Goal: Task Accomplishment & Management: Manage account settings

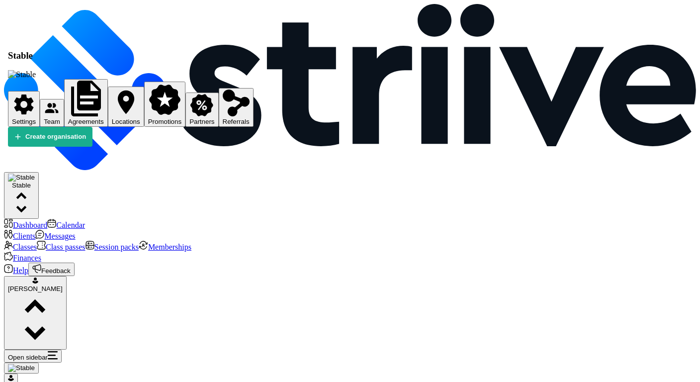
click at [36, 118] on span "Settings" at bounding box center [24, 121] width 24 height 7
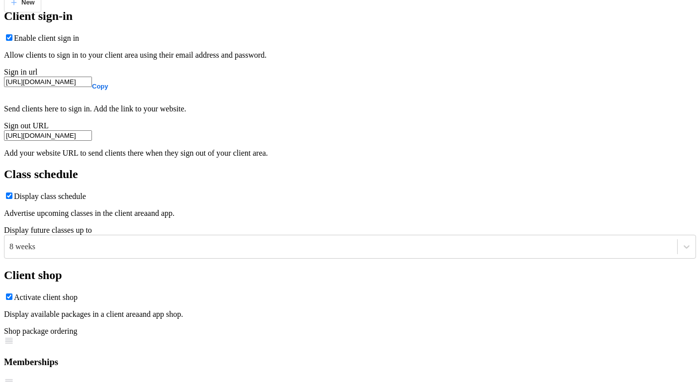
scroll to position [703, 0]
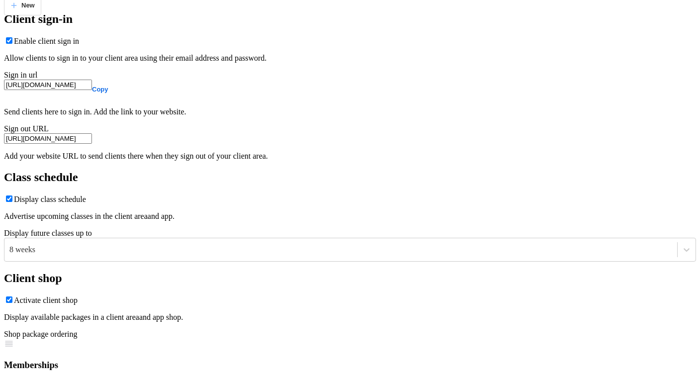
click at [78, 296] on label "Activate client shop" at bounding box center [46, 300] width 64 height 8
click at [12, 296] on input "Activate client shop" at bounding box center [9, 299] width 6 height 6
click at [78, 296] on label "Activate client shop" at bounding box center [46, 300] width 64 height 8
click at [12, 296] on input "Activate client shop" at bounding box center [9, 299] width 6 height 6
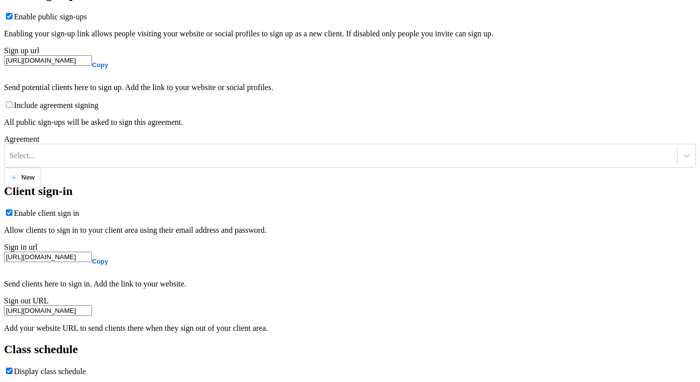
scroll to position [526, 0]
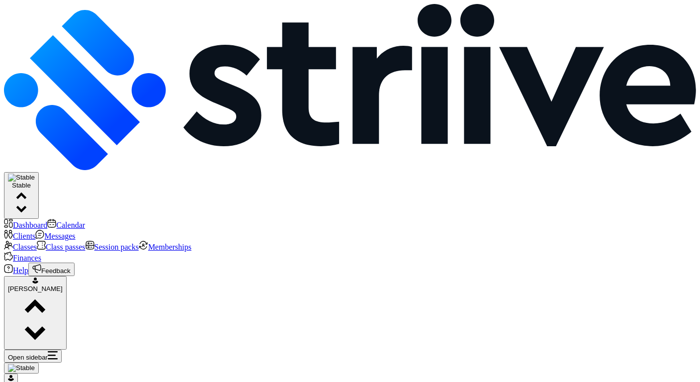
scroll to position [0, 0]
click at [47, 221] on link "Dashboard" at bounding box center [25, 225] width 43 height 8
click at [54, 243] on span "Class passes" at bounding box center [66, 247] width 40 height 8
click at [47, 221] on span "Dashboard" at bounding box center [30, 225] width 34 height 8
click at [46, 243] on span "Class passes" at bounding box center [66, 247] width 40 height 8
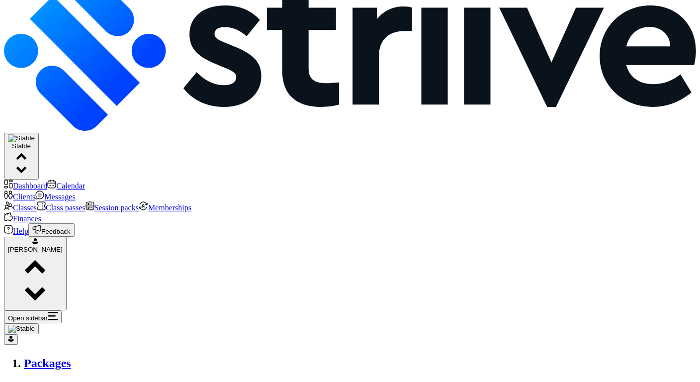
scroll to position [40, 0]
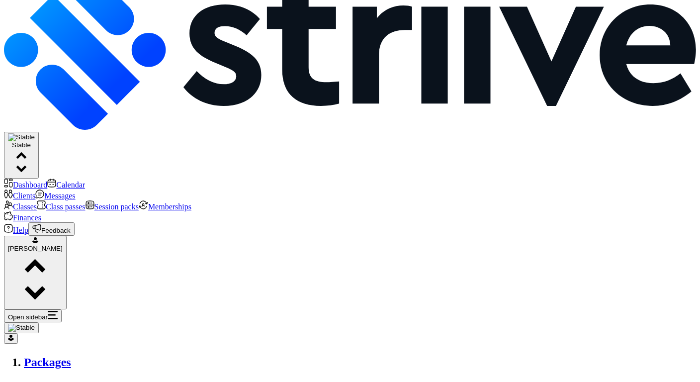
drag, startPoint x: 195, startPoint y: 281, endPoint x: 147, endPoint y: 174, distance: 117.0
copy div "Purchase a pack of 5 classes to be used on any of our Strength or Sweat classes…"
click at [35, 141] on span "Stable" at bounding box center [21, 159] width 27 height 36
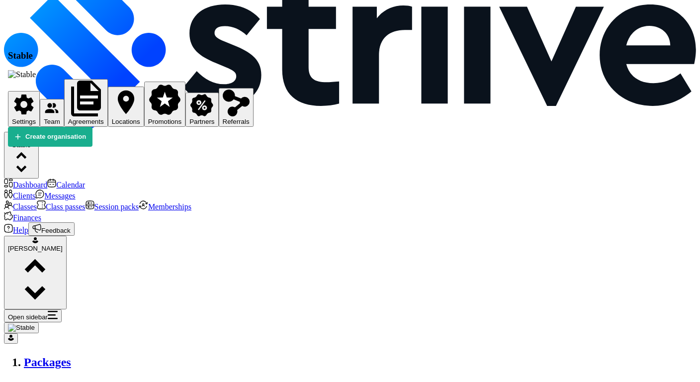
click at [36, 118] on span "Settings" at bounding box center [24, 121] width 24 height 7
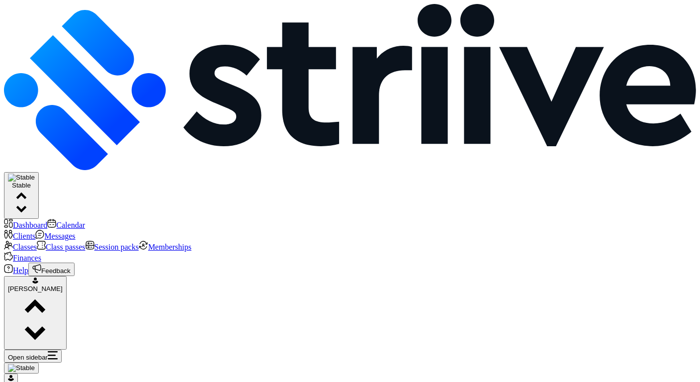
click at [94, 243] on span "Session packs" at bounding box center [116, 247] width 44 height 8
click at [49, 243] on span "Class passes" at bounding box center [66, 247] width 40 height 8
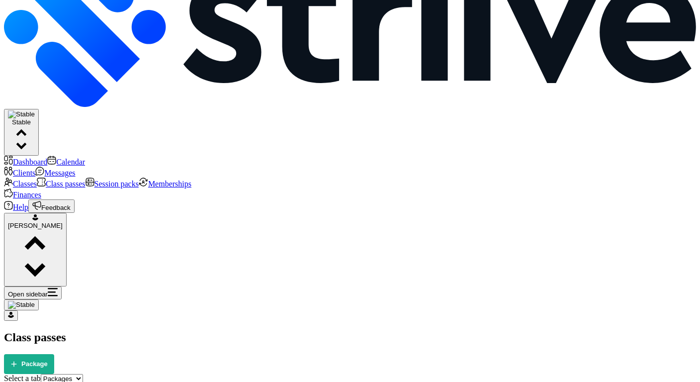
scroll to position [82, 0]
